Goal: Task Accomplishment & Management: Complete application form

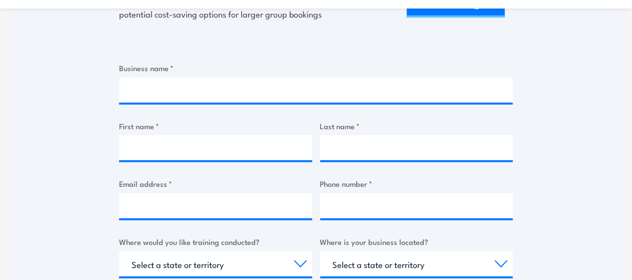
scroll to position [321, 0]
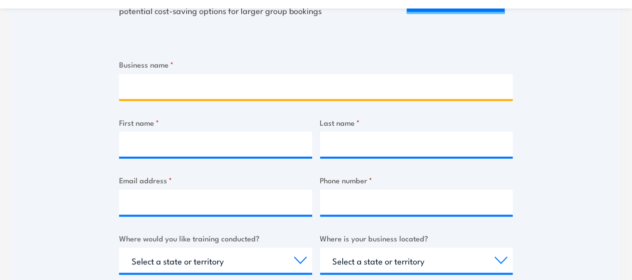
click at [467, 88] on input "Business name *" at bounding box center [316, 86] width 394 height 25
type input "City of Tea Tree Gully"
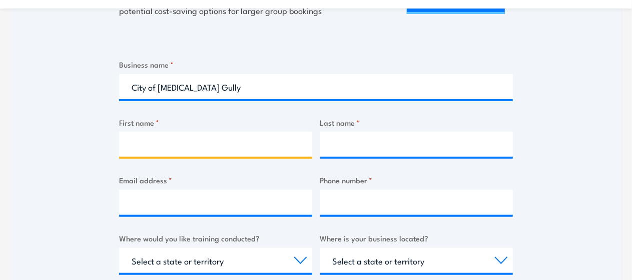
click at [274, 132] on input "First name *" at bounding box center [215, 144] width 193 height 25
type input "Chloe"
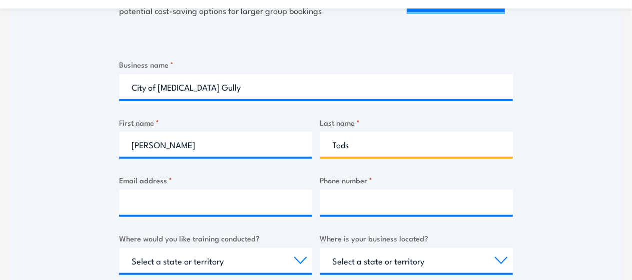
click at [370, 141] on input "Tods" at bounding box center [416, 144] width 193 height 25
type input "Todd"
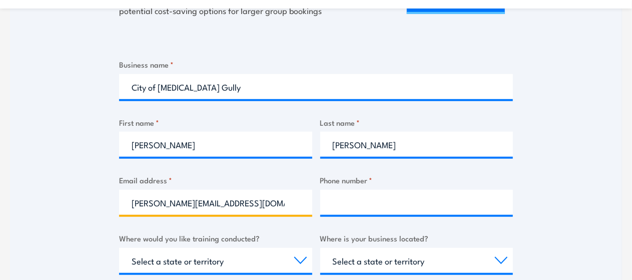
type input "chloe.todd@cttg.sa.gov.au"
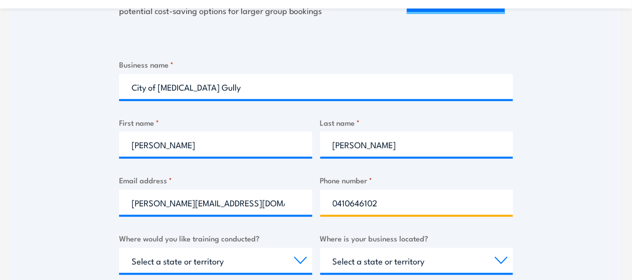
type input "0410646102"
click at [125, 240] on label "Where would you like training conducted?" at bounding box center [215, 238] width 193 height 12
click at [125, 248] on select "Select a state or territory Nationally - multiple locations QLD NSW VIC SA ACT …" at bounding box center [215, 260] width 193 height 25
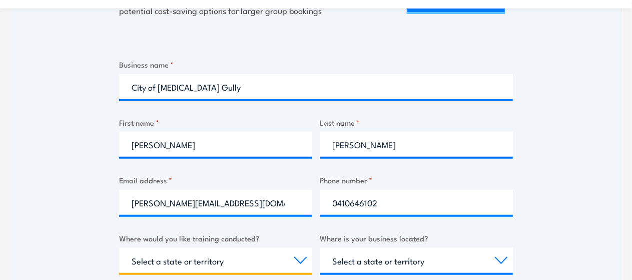
click at [159, 262] on select "Select a state or territory Nationally - multiple locations QLD NSW VIC SA ACT …" at bounding box center [215, 260] width 193 height 25
select select "SA"
click at [119, 248] on select "Select a state or territory Nationally - multiple locations QLD NSW VIC SA ACT …" at bounding box center [215, 260] width 193 height 25
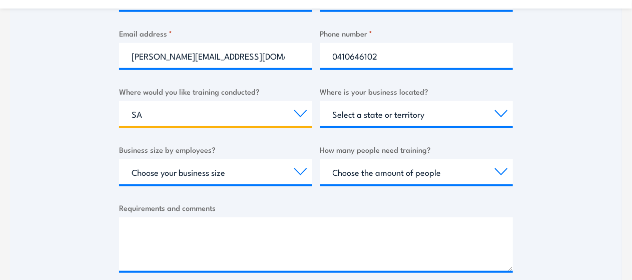
scroll to position [512, 0]
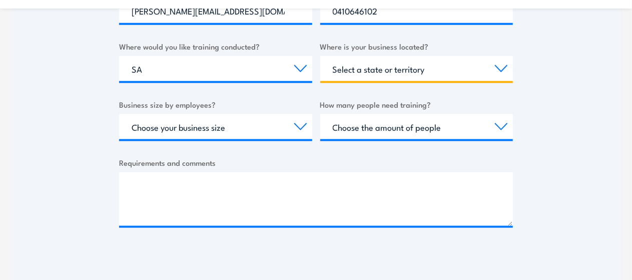
click at [452, 65] on select "Select a state or territory QLD NSW VIC SA ACT WA TAS NT" at bounding box center [416, 68] width 193 height 25
select select "SA"
click at [320, 56] on select "Select a state or territory QLD NSW VIC SA ACT WA TAS NT" at bounding box center [416, 68] width 193 height 25
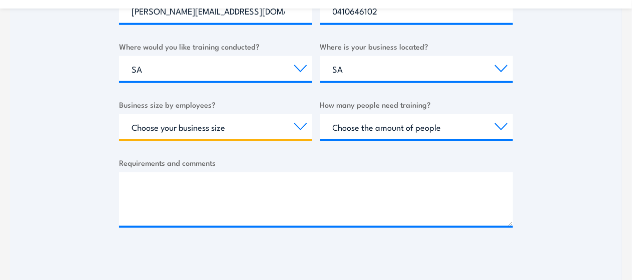
click at [233, 124] on select "Choose your business size 1 to 19 20 to 199 200+" at bounding box center [215, 126] width 193 height 25
select select "200+"
click at [119, 114] on select "Choose your business size 1 to 19 20 to 199 200+" at bounding box center [215, 126] width 193 height 25
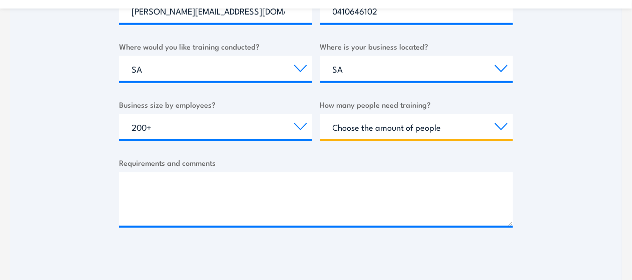
click at [349, 128] on select "Choose the amount of people 1 to 4 5 to 19 20+" at bounding box center [416, 126] width 193 height 25
select select "5 to 19"
click at [320, 114] on select "Choose the amount of people 1 to 4 5 to 19 20+" at bounding box center [416, 126] width 193 height 25
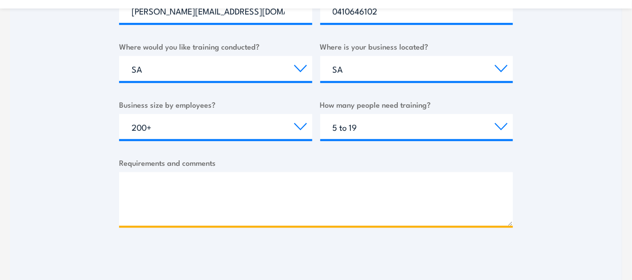
click at [235, 186] on textarea "Requirements and comments" at bounding box center [316, 199] width 394 height 54
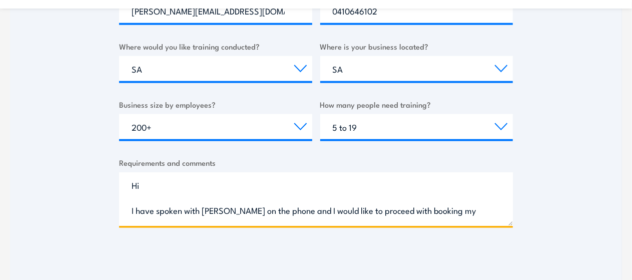
scroll to position [15, 0]
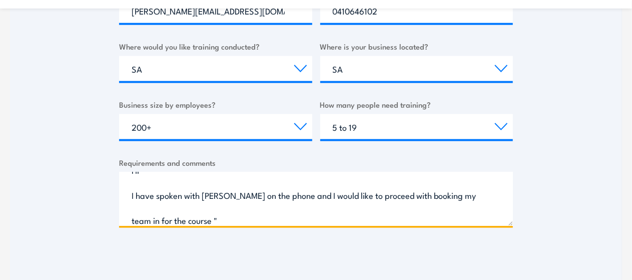
paste textarea "UETDREL006 – Work safely in the vicinity of live electrical apparatus as a non-…"
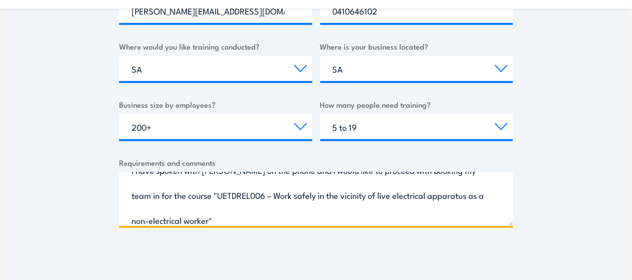
scroll to position [65, 0]
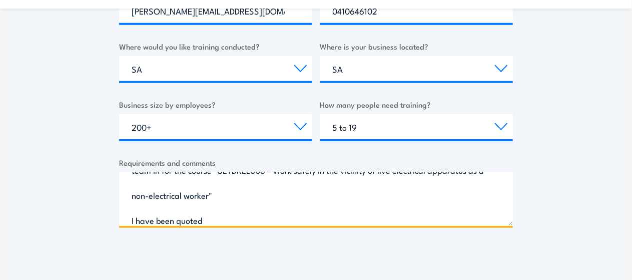
click at [215, 217] on textarea "Hi I have spoken with Shaun on the phone and I would like to proceed with booki…" at bounding box center [316, 199] width 394 height 54
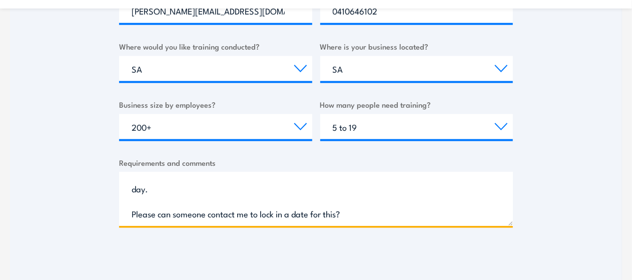
scroll to position [121, 0]
click at [135, 212] on textarea "Hi I have spoken with Shaun on the phone and I would like to proceed with booki…" at bounding box center [316, 199] width 394 height 54
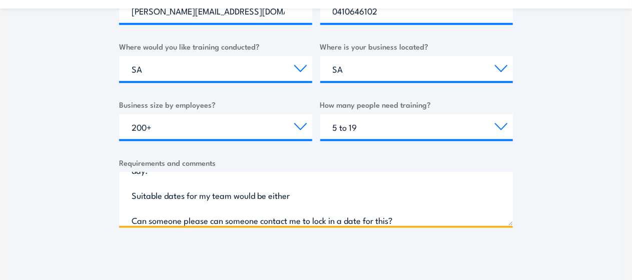
click at [311, 197] on textarea "Hi I have spoken with Shaun on the phone and I would like to proceed with booki…" at bounding box center [316, 199] width 394 height 54
drag, startPoint x: 314, startPoint y: 191, endPoint x: 236, endPoint y: 200, distance: 79.1
click at [237, 200] on textarea "Hi I have spoken with Shaun on the phone and I would like to proceed with booki…" at bounding box center [316, 199] width 394 height 54
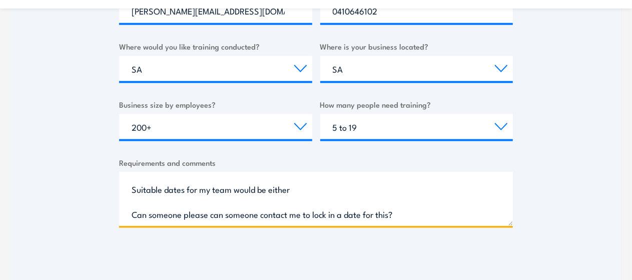
drag, startPoint x: 133, startPoint y: 194, endPoint x: 405, endPoint y: 221, distance: 272.9
click at [405, 221] on textarea "Hi I have spoken with Shaun on the phone and I would like to proceed with booki…" at bounding box center [316, 199] width 394 height 54
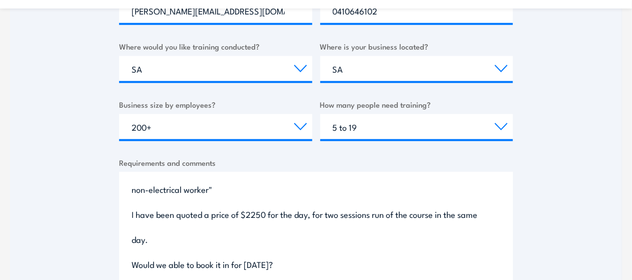
scroll to position [71, 0]
drag, startPoint x: 510, startPoint y: 224, endPoint x: 508, endPoint y: 299, distance: 75.5
click at [172, 242] on textarea "Hi I have spoken with Shaun on the phone and I would like to proceed with booki…" at bounding box center [316, 236] width 394 height 129
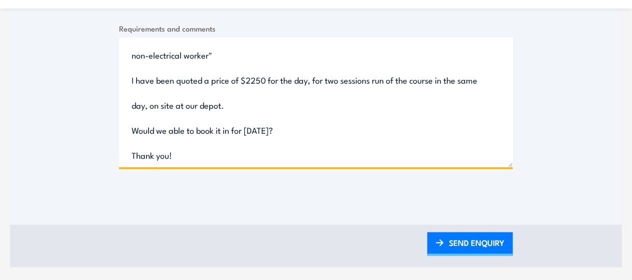
scroll to position [657, 0]
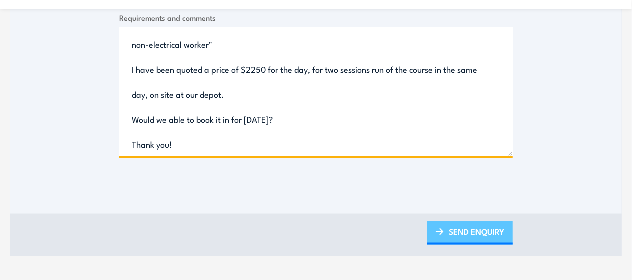
type textarea "Hi I have spoken with Shaun on the phone and I would like to proceed with booki…"
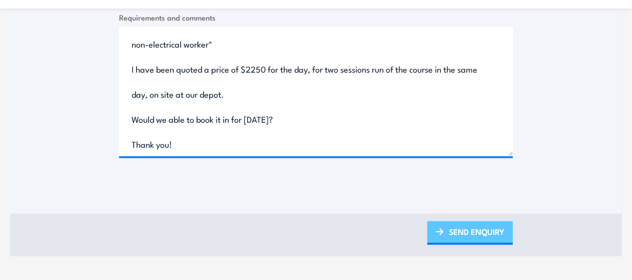
click at [477, 233] on link "SEND ENQUIRY" at bounding box center [470, 233] width 86 height 24
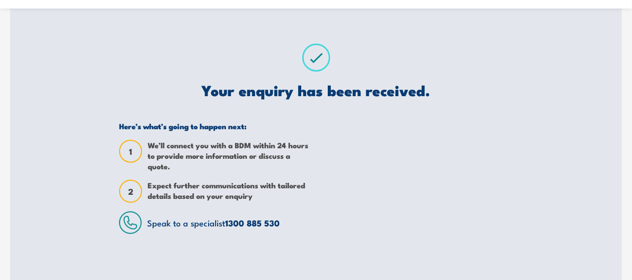
scroll to position [81, 0]
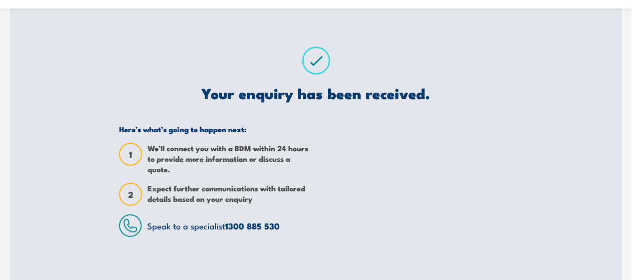
click at [376, 129] on div at bounding box center [418, 180] width 190 height 113
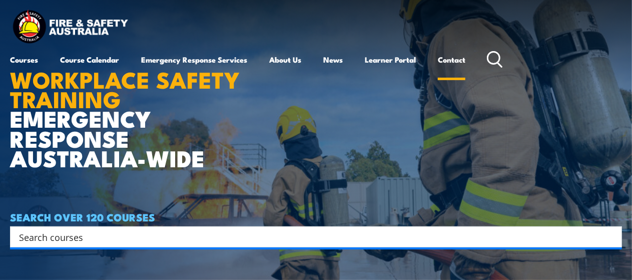
click at [459, 51] on link "Contact" at bounding box center [452, 60] width 28 height 24
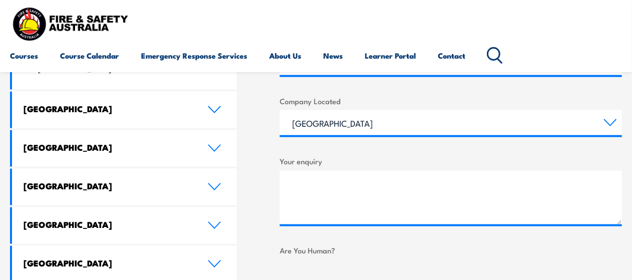
scroll to position [519, 0]
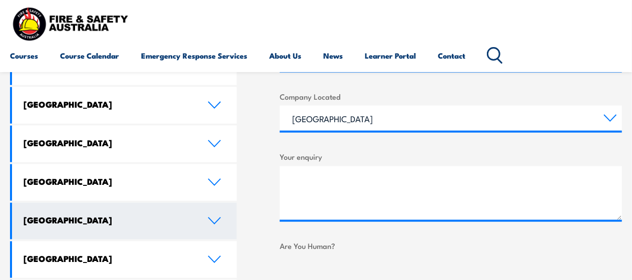
click at [215, 207] on link "[GEOGRAPHIC_DATA]" at bounding box center [124, 221] width 225 height 37
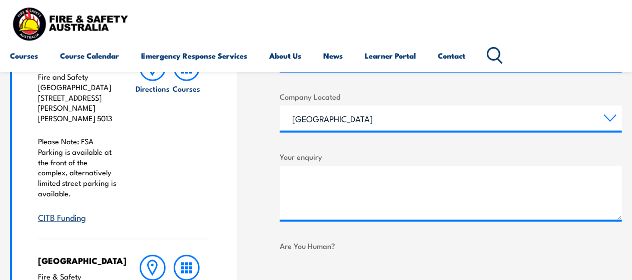
click at [257, 204] on div "LOCATIONS NEAR YOU [GEOGRAPHIC_DATA][PERSON_NAME] Fire & Safety [GEOGRAPHIC_DAT…" at bounding box center [316, 260] width 612 height 886
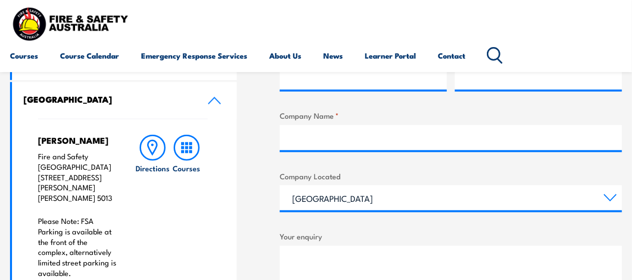
scroll to position [439, 0]
click at [191, 144] on rect at bounding box center [190, 144] width 3 height 3
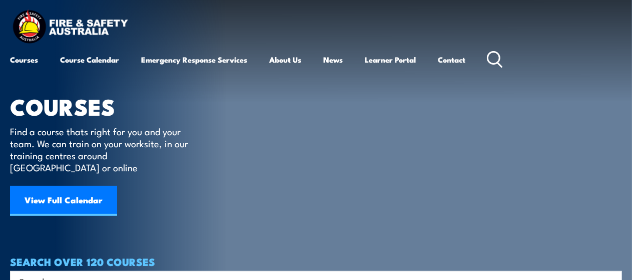
click at [159, 181] on div "COURSES Find a course thats right for you and your team. We can train on your w…" at bounding box center [106, 120] width 193 height 241
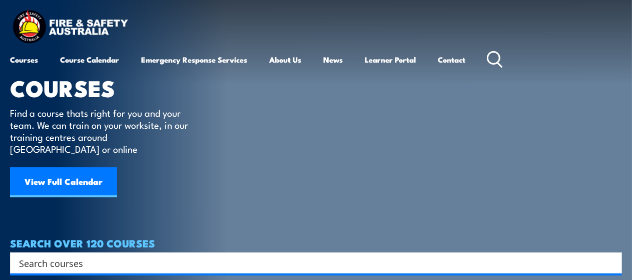
scroll to position [20, 0]
